Goal: Information Seeking & Learning: Learn about a topic

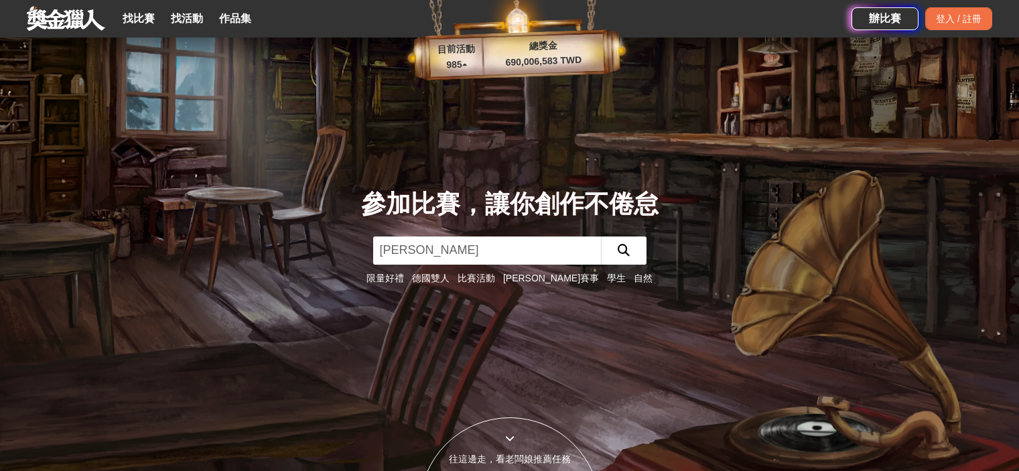
scroll to position [134, 0]
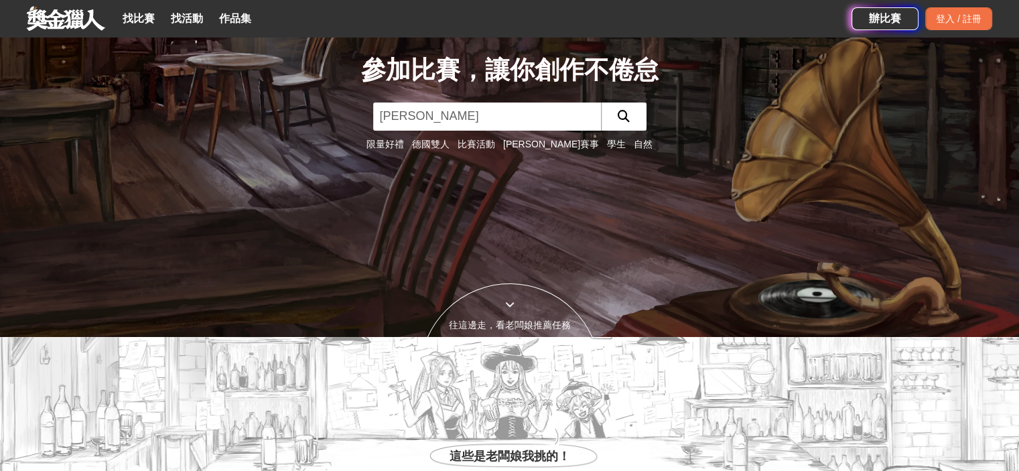
type input "[PERSON_NAME]"
click at [628, 114] on icon "submit" at bounding box center [624, 116] width 12 height 12
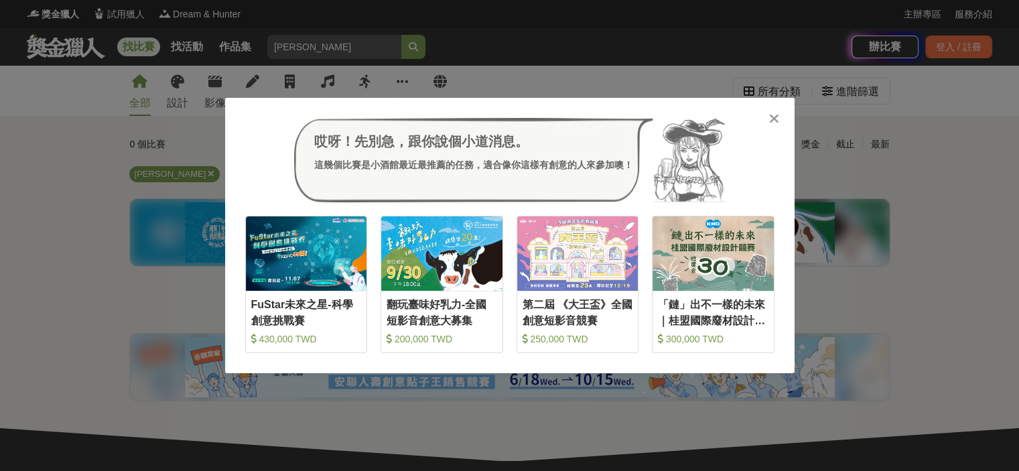
click at [774, 117] on icon at bounding box center [774, 118] width 10 height 13
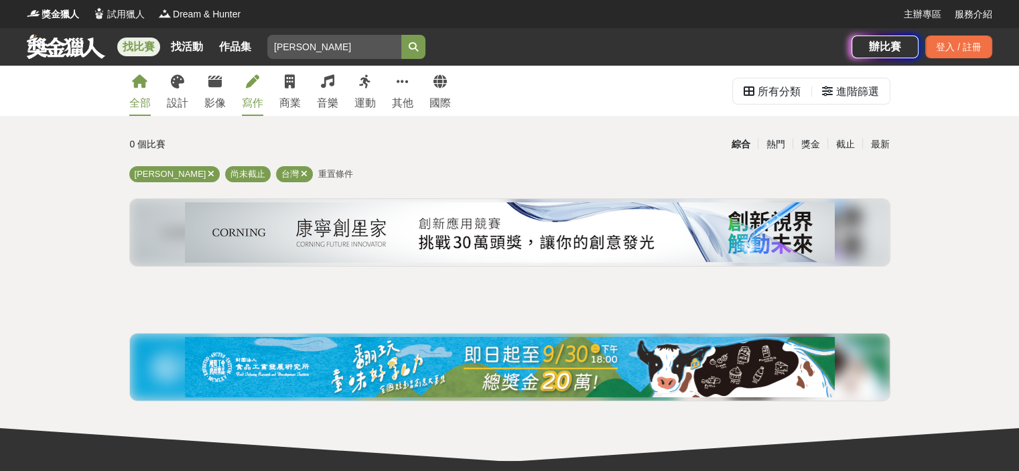
click at [261, 92] on link "寫作" at bounding box center [252, 91] width 21 height 50
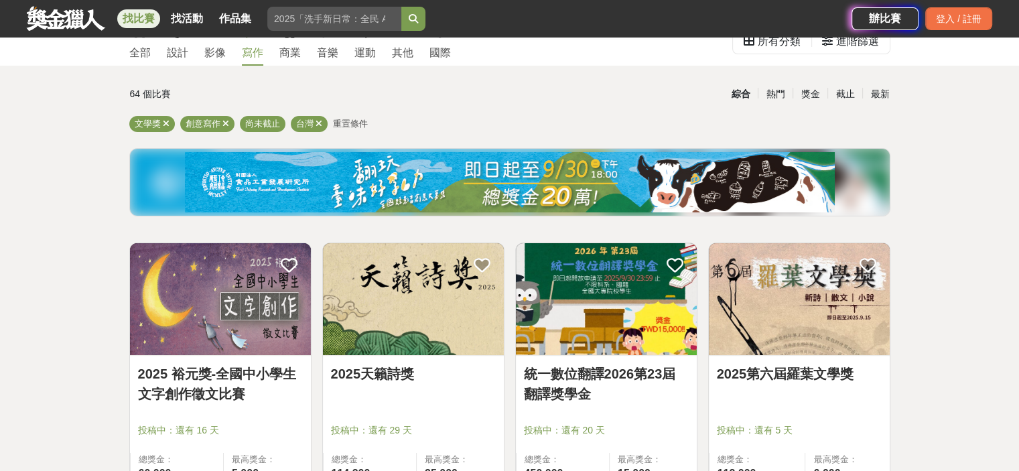
scroll to position [134, 0]
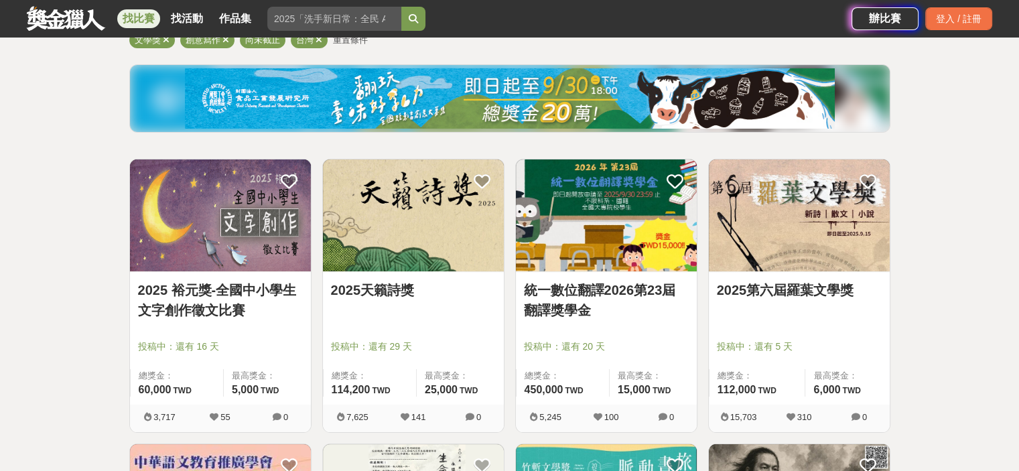
click at [797, 249] on img at bounding box center [799, 215] width 181 height 112
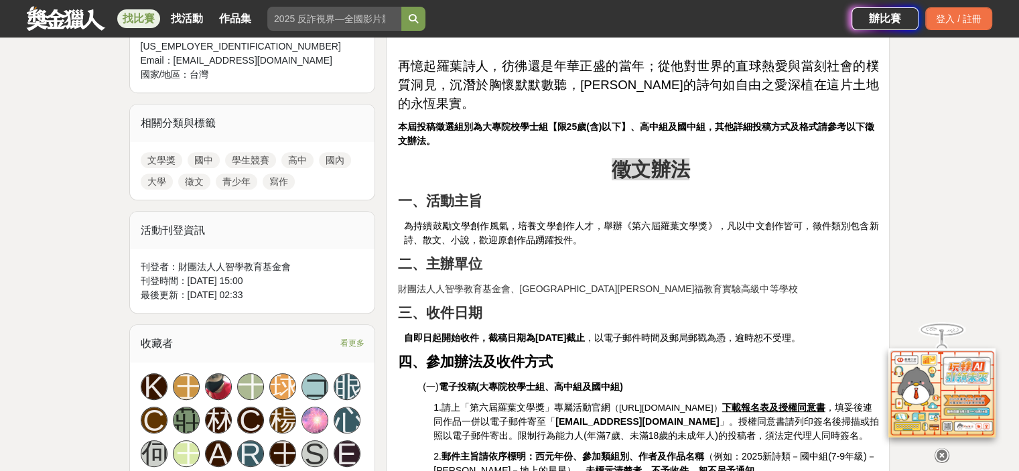
scroll to position [670, 0]
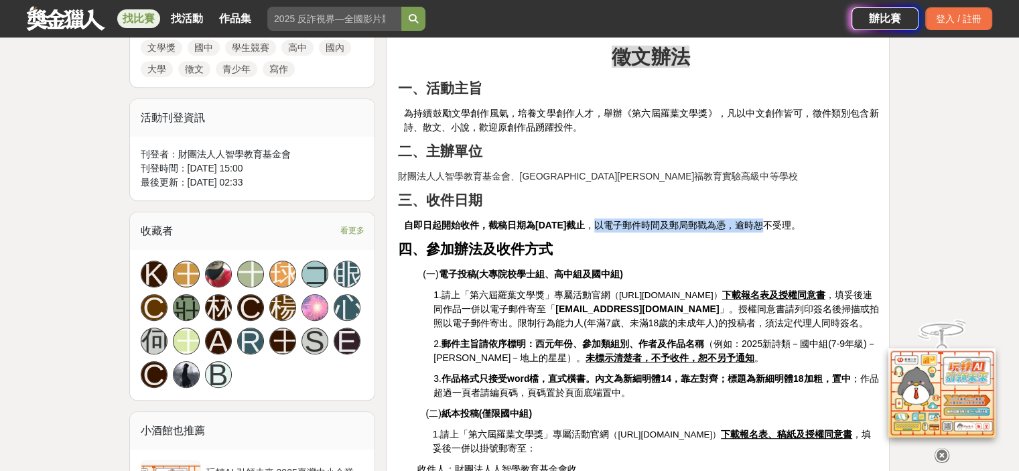
drag, startPoint x: 624, startPoint y: 185, endPoint x: 768, endPoint y: 211, distance: 147.0
drag, startPoint x: 537, startPoint y: 395, endPoint x: 504, endPoint y: 366, distance: 43.7
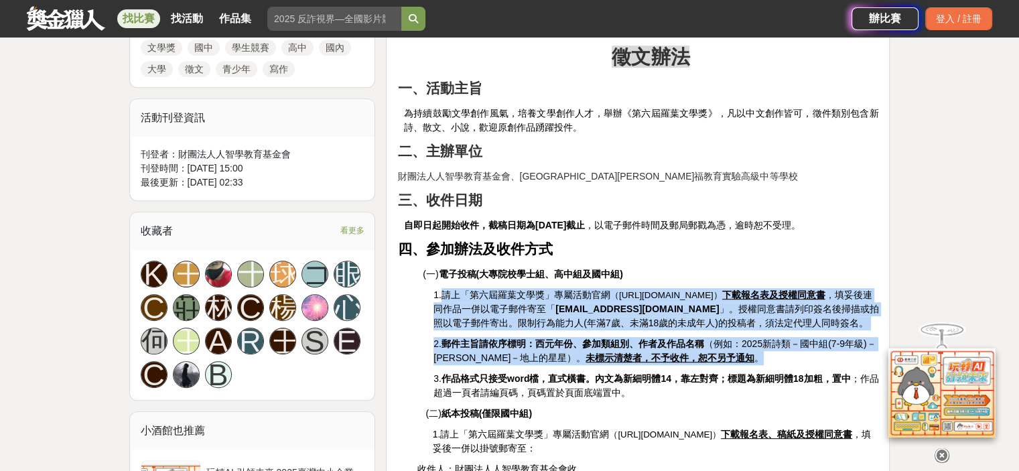
drag, startPoint x: 441, startPoint y: 261, endPoint x: 748, endPoint y: 337, distance: 316.8
